Goal: Transaction & Acquisition: Purchase product/service

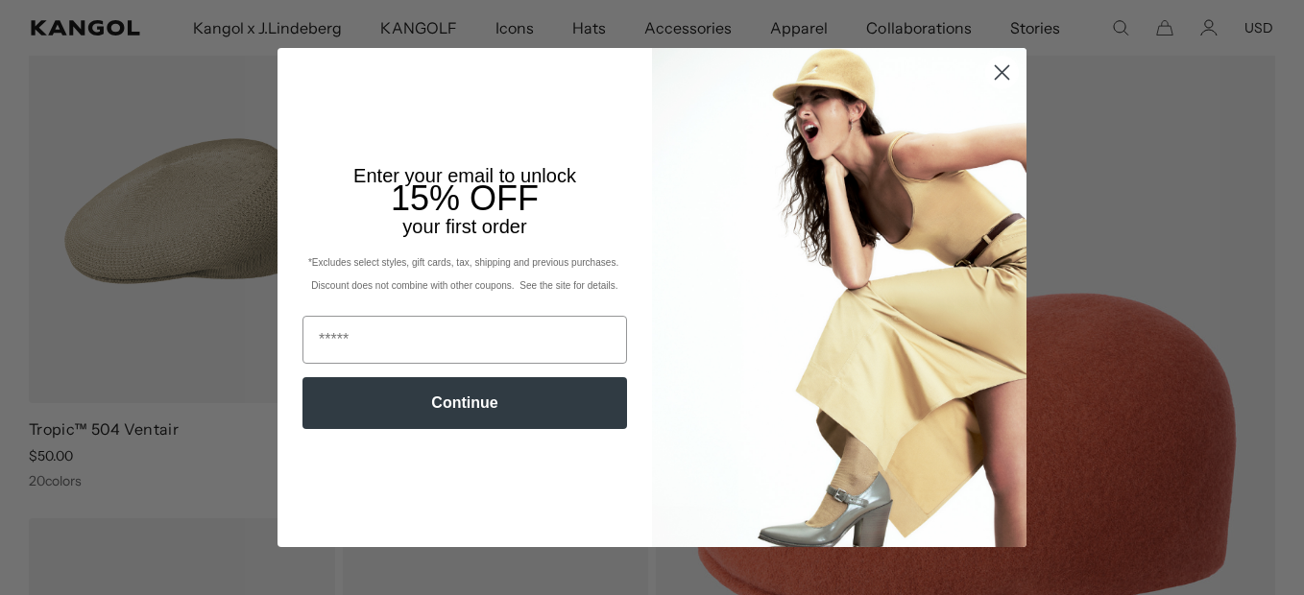
click at [996, 73] on icon "Close dialog" at bounding box center [1002, 71] width 13 height 13
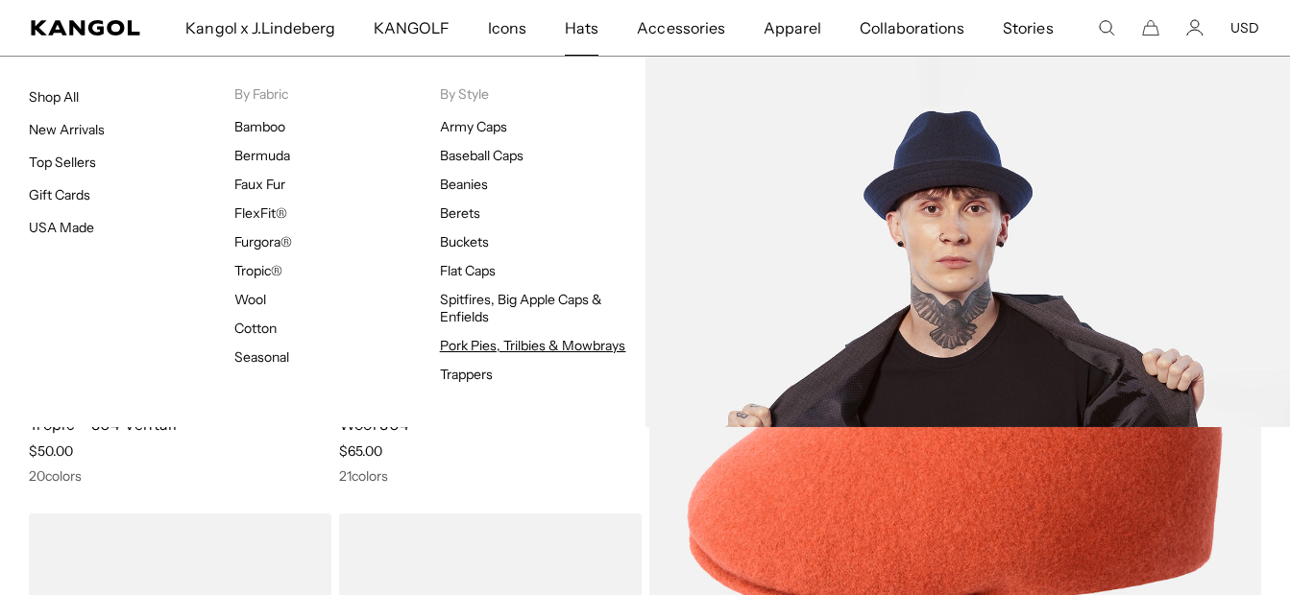
click at [536, 350] on link "Pork Pies, Trilbies & Mowbrays" at bounding box center [533, 345] width 186 height 17
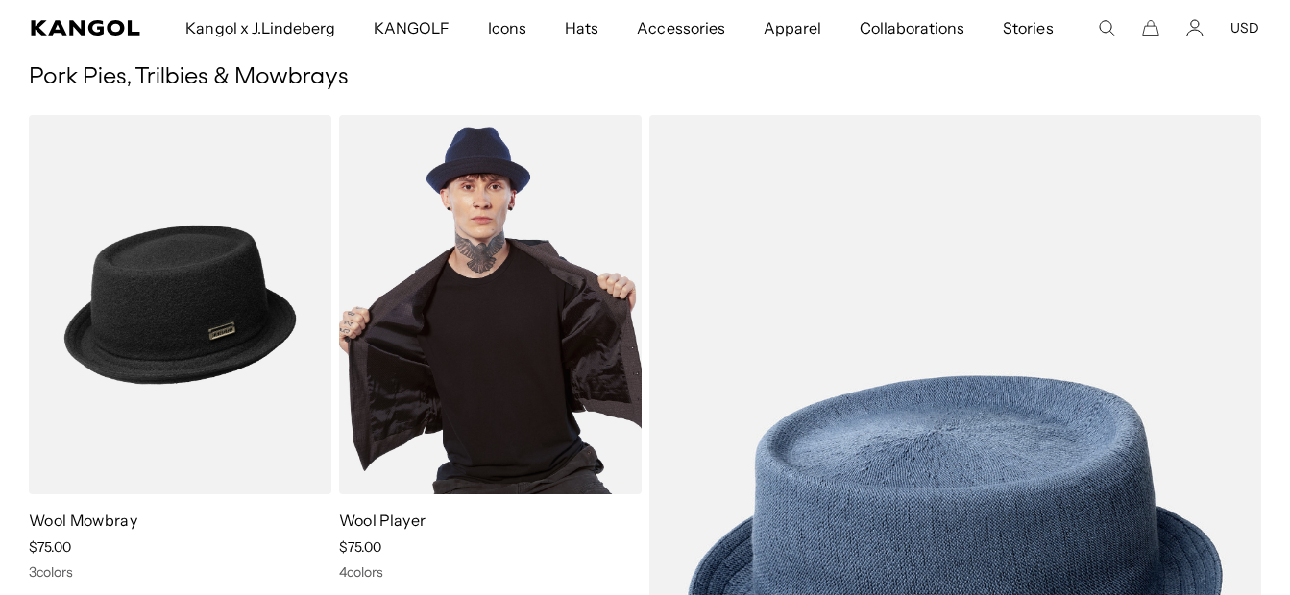
click at [486, 322] on img at bounding box center [490, 304] width 303 height 379
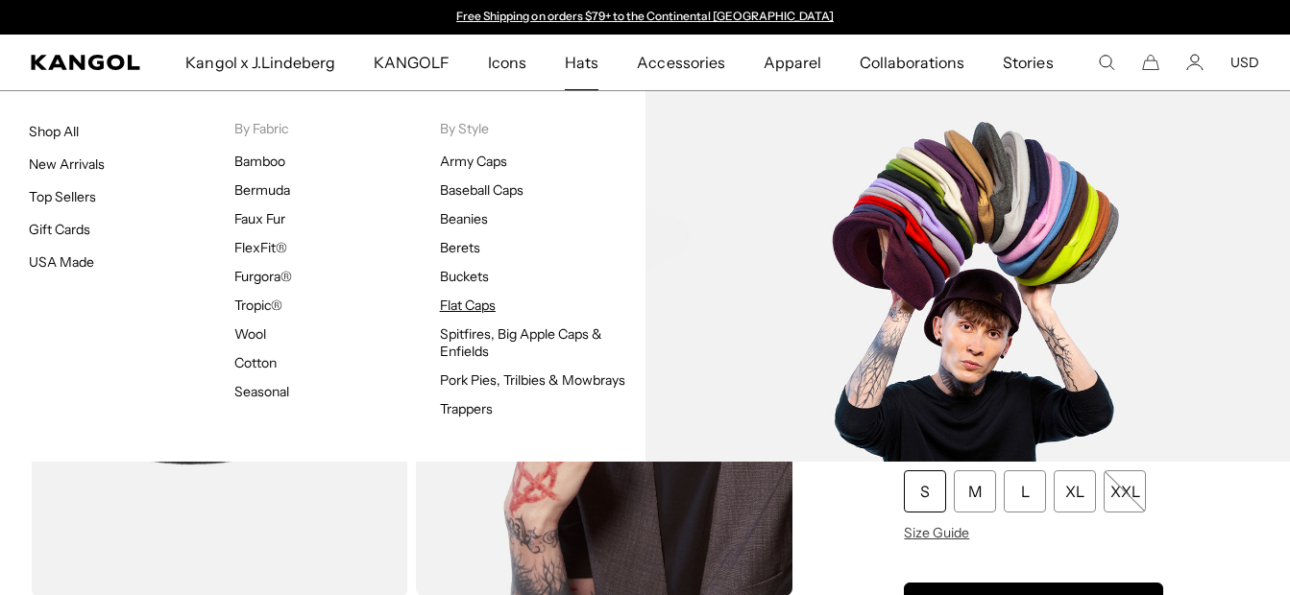
click at [476, 300] on link "Flat Caps" at bounding box center [468, 305] width 56 height 17
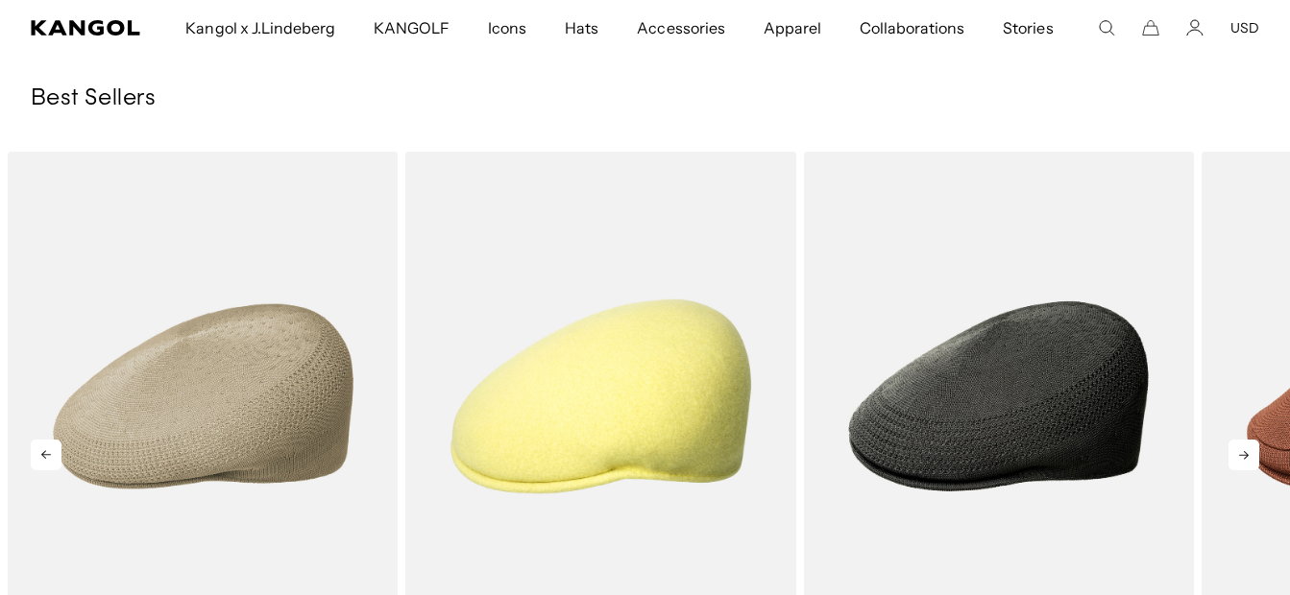
click at [1249, 440] on icon at bounding box center [1243, 455] width 31 height 31
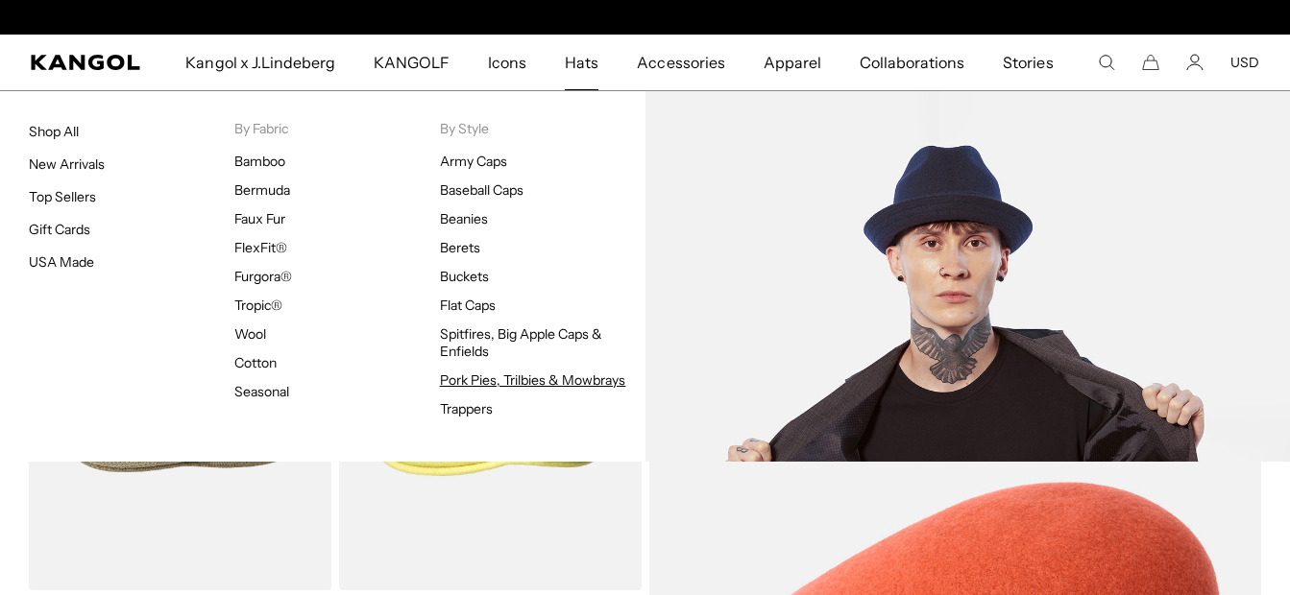
scroll to position [0, 396]
click at [469, 374] on link "Pork Pies, Trilbies & Mowbrays" at bounding box center [533, 380] width 186 height 17
